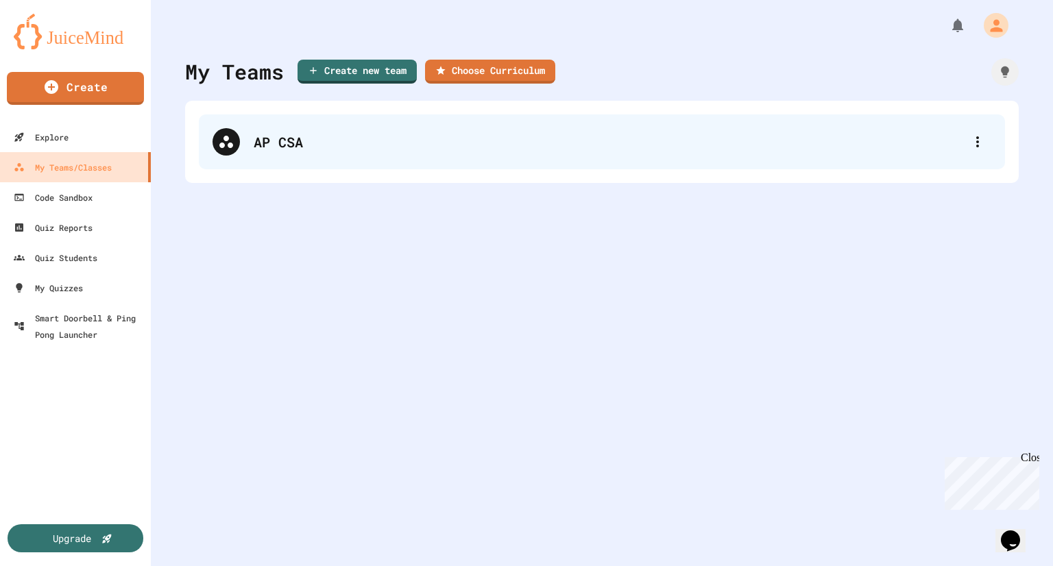
click at [664, 141] on div "AP CSA" at bounding box center [609, 142] width 711 height 21
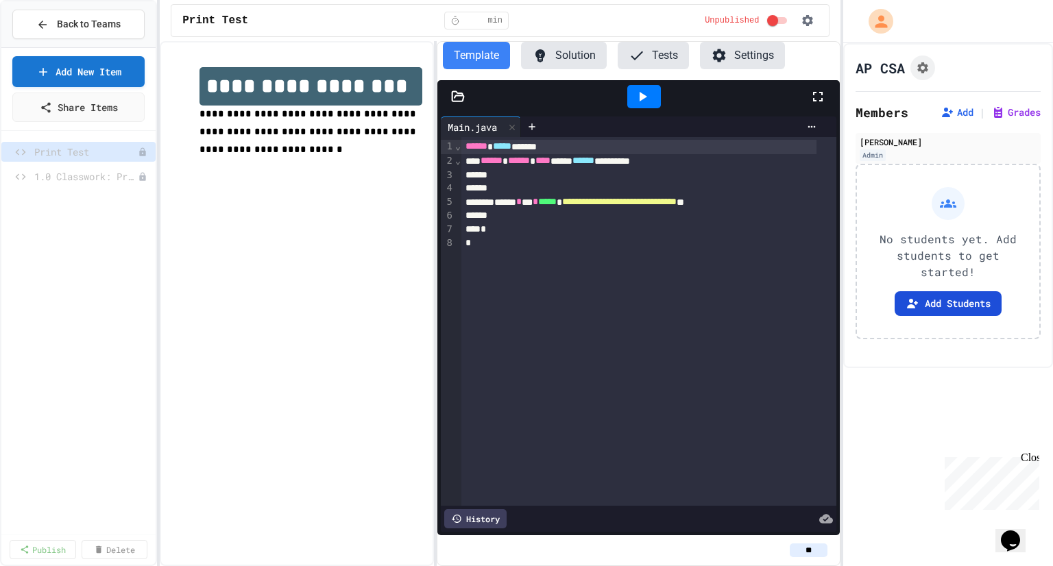
click at [940, 304] on button "Add Students" at bounding box center [948, 303] width 107 height 25
drag, startPoint x: 669, startPoint y: 283, endPoint x: 634, endPoint y: 264, distance: 40.5
